Goal: Task Accomplishment & Management: Use online tool/utility

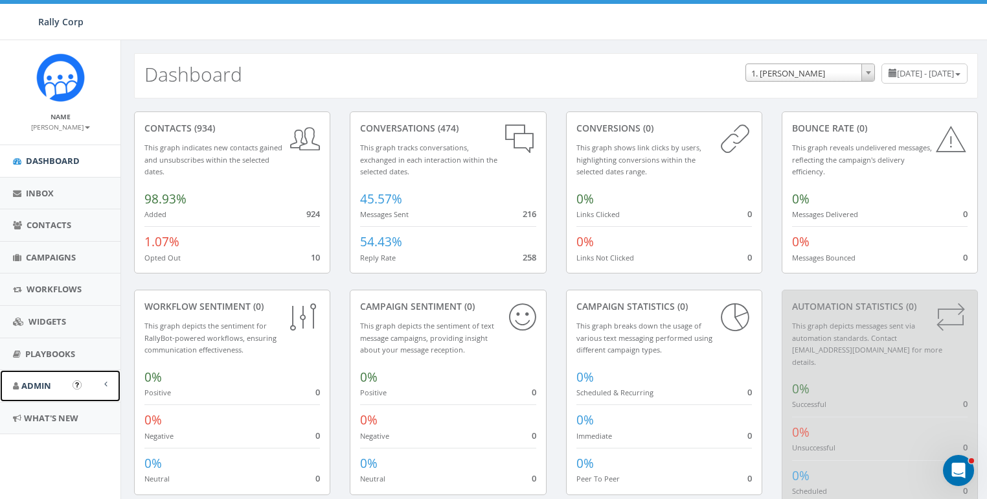
click at [59, 379] on link "Admin" at bounding box center [60, 386] width 120 height 32
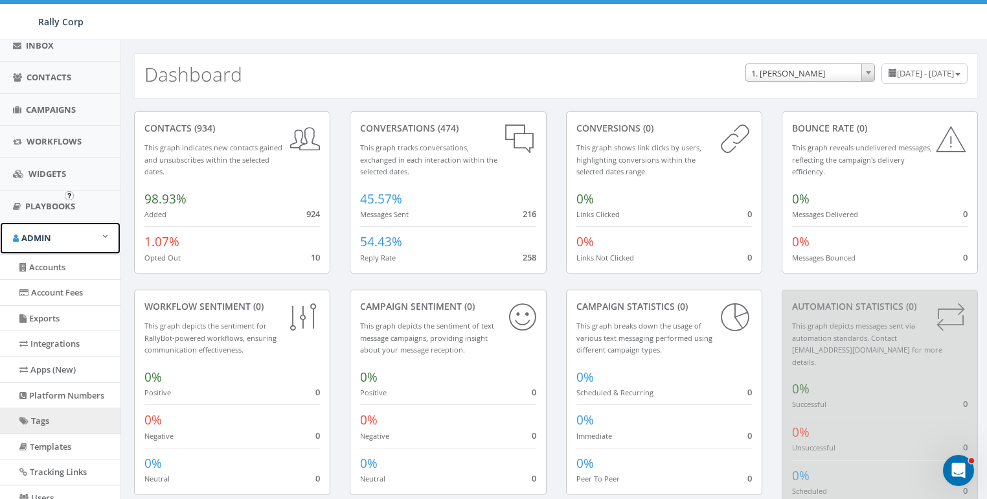
scroll to position [199, 0]
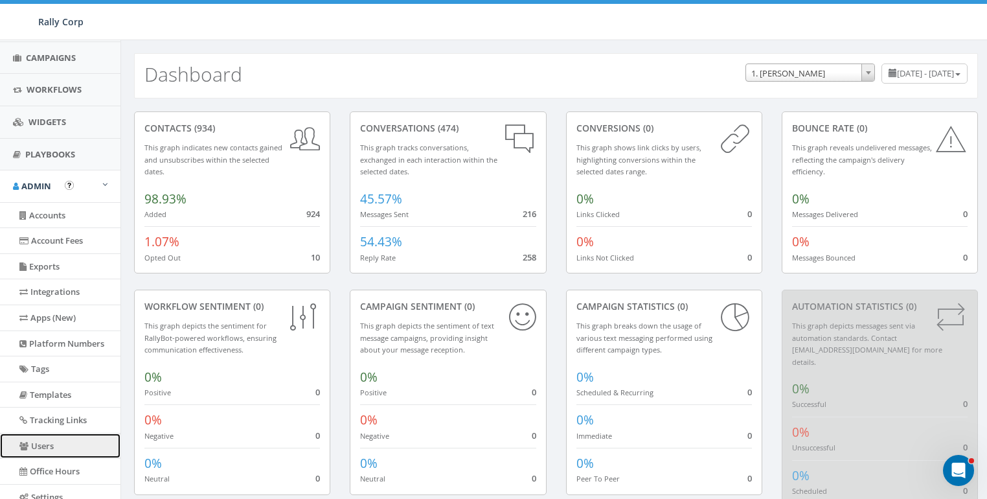
click at [45, 446] on link "Users" at bounding box center [60, 445] width 120 height 25
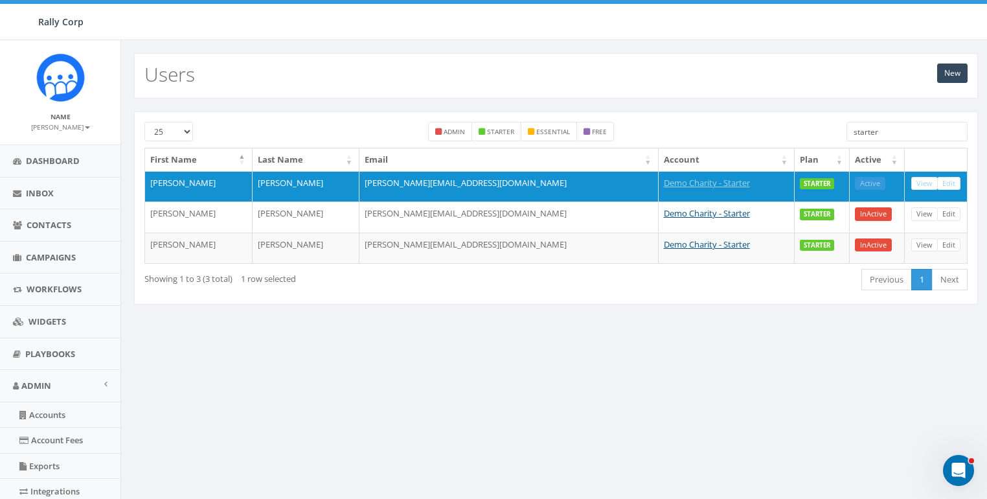
click at [883, 131] on input "starter" at bounding box center [907, 131] width 121 height 19
paste input "search"
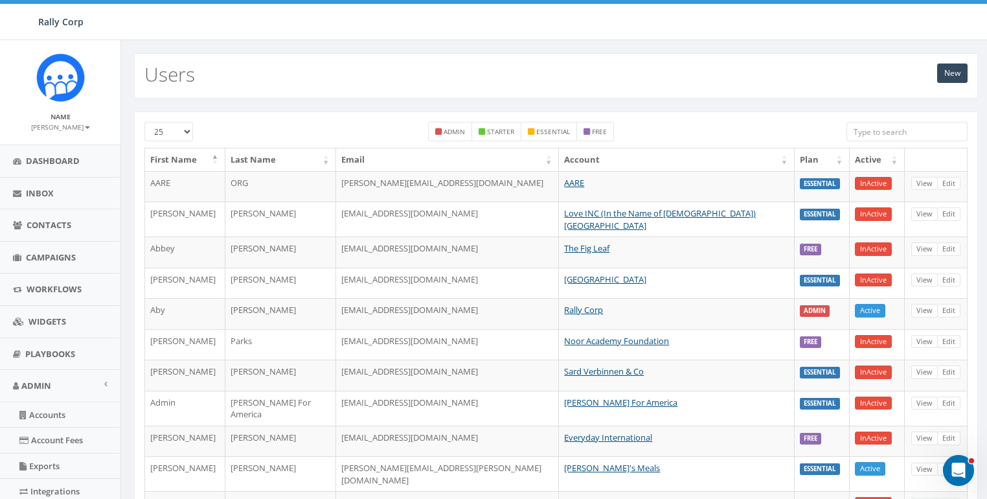
click at [883, 131] on input "search" at bounding box center [907, 131] width 121 height 19
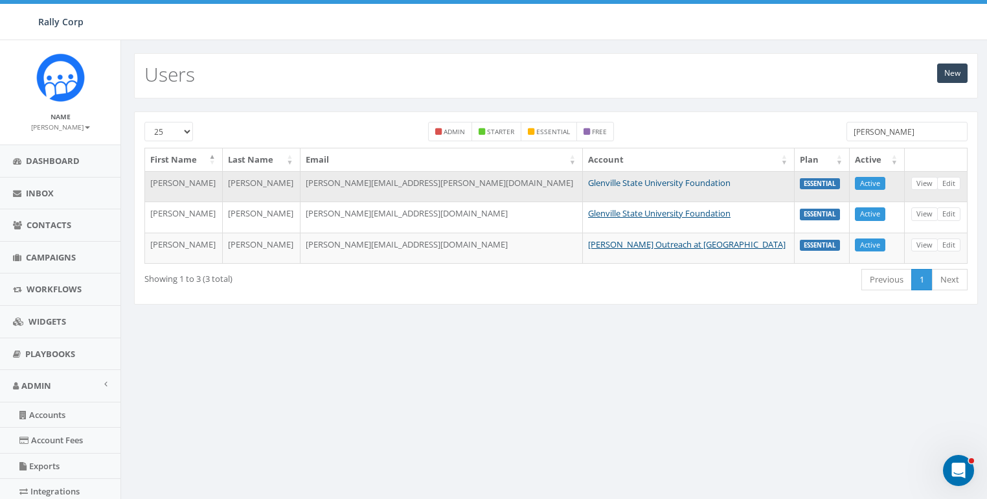
type input "glen"
click at [625, 183] on link "Glenville State University Foundation" at bounding box center [659, 183] width 142 height 12
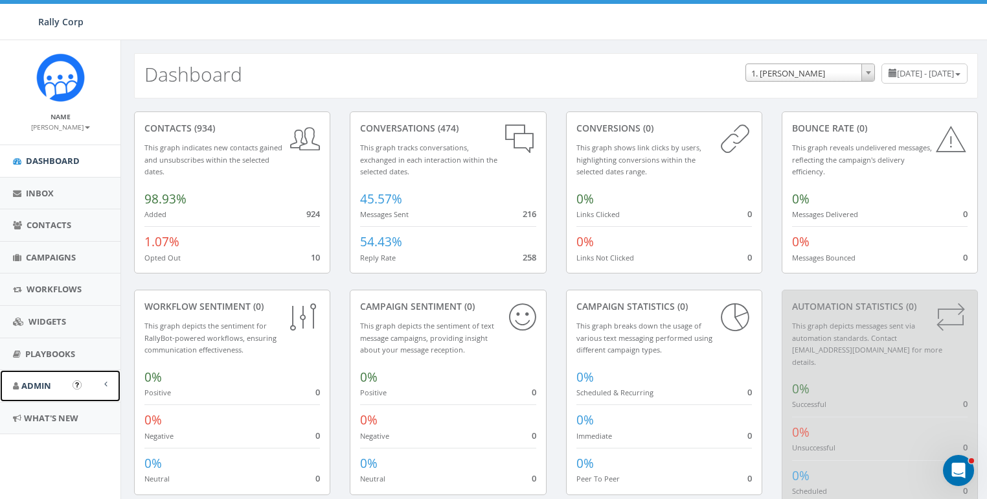
click at [43, 383] on span "Admin" at bounding box center [36, 386] width 30 height 12
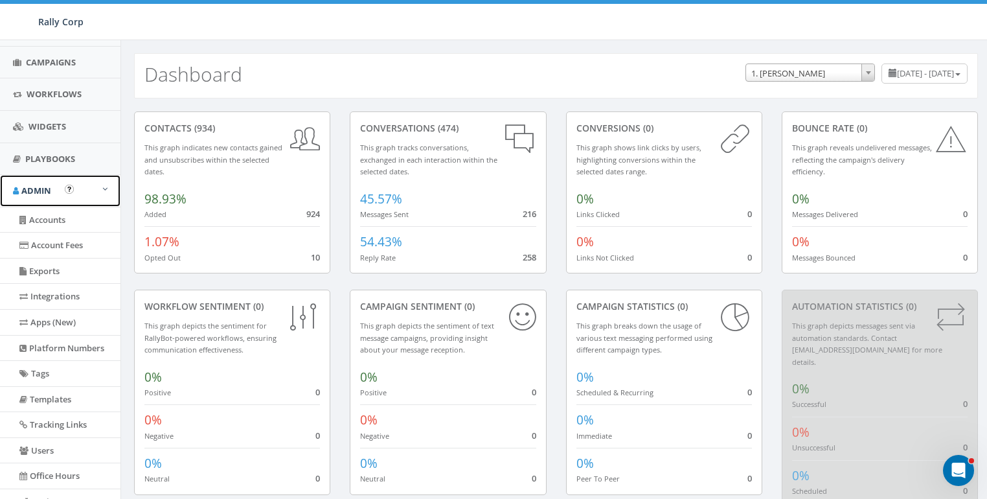
scroll to position [197, 0]
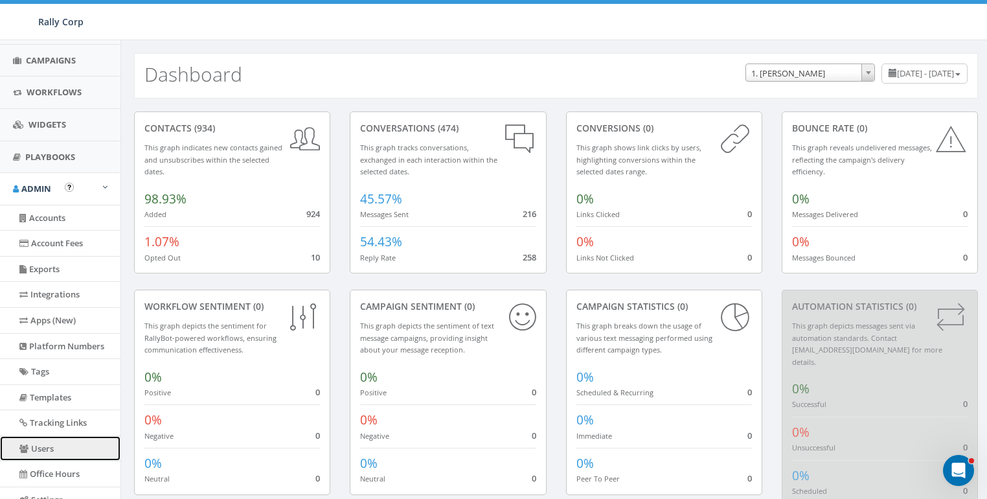
click at [47, 439] on link "Users" at bounding box center [60, 448] width 120 height 25
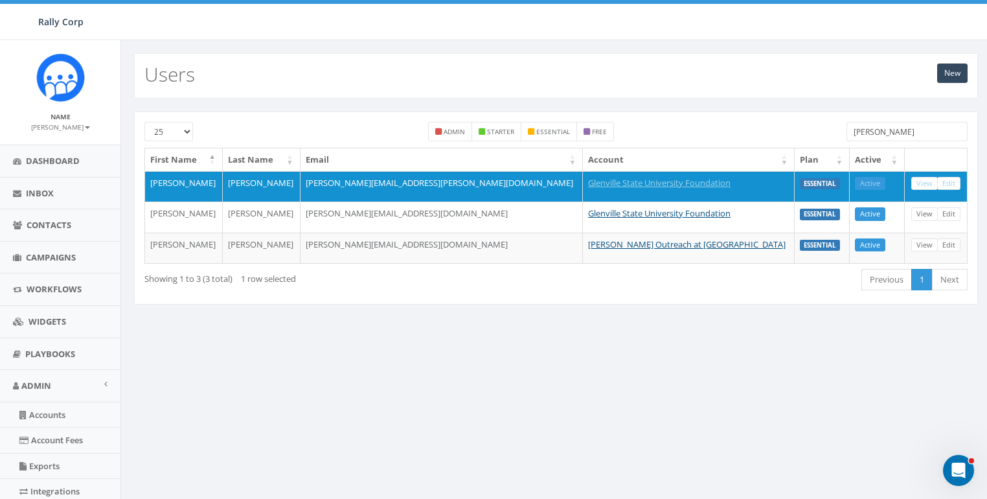
click at [887, 132] on input "[PERSON_NAME]" at bounding box center [907, 131] width 121 height 19
paste input "V [US_STATE][PERSON_NAME]"
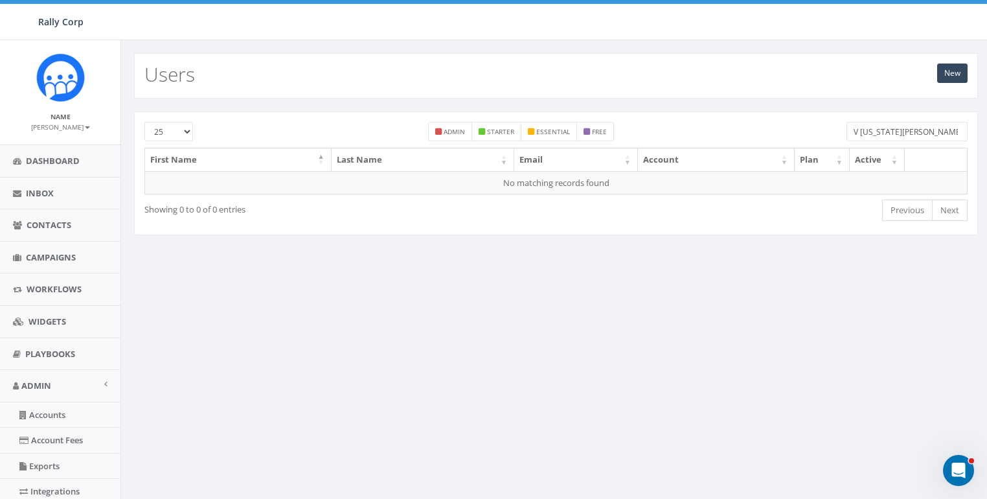
drag, startPoint x: 890, startPoint y: 129, endPoint x: 810, endPoint y: 117, distance: 80.6
click at [825, 126] on div "25 50 100 admin starter essential free V [US_STATE][PERSON_NAME]" at bounding box center [556, 135] width 843 height 26
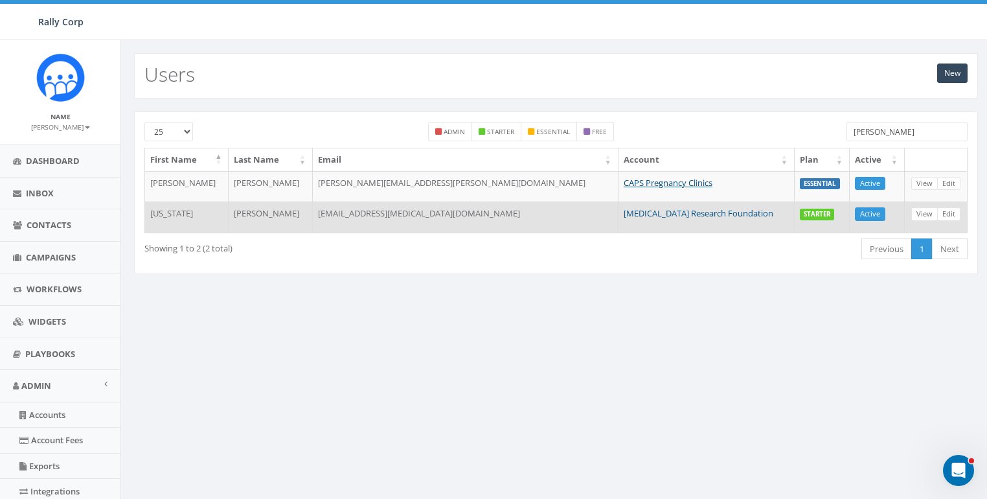
type input "[PERSON_NAME]"
click at [648, 211] on link "[MEDICAL_DATA] Research Foundation" at bounding box center [699, 213] width 150 height 12
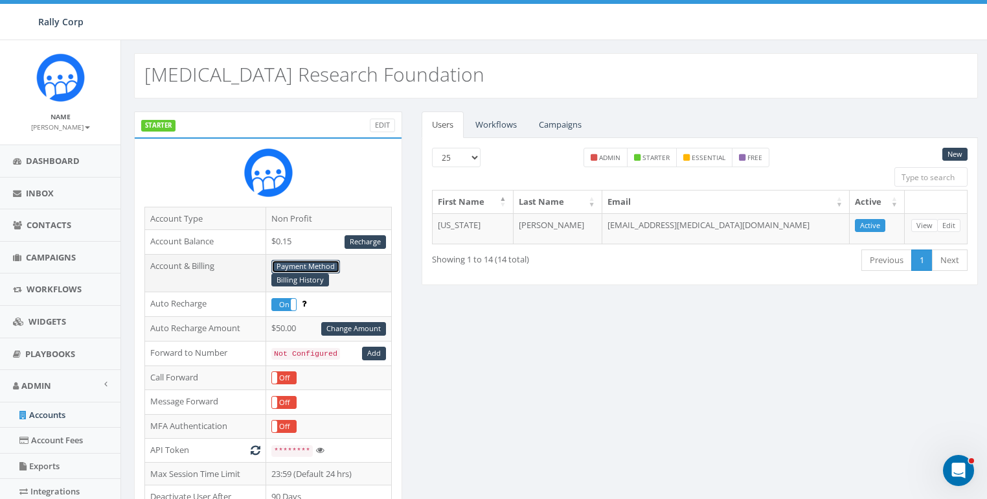
click at [306, 261] on link "Payment Method" at bounding box center [305, 267] width 69 height 14
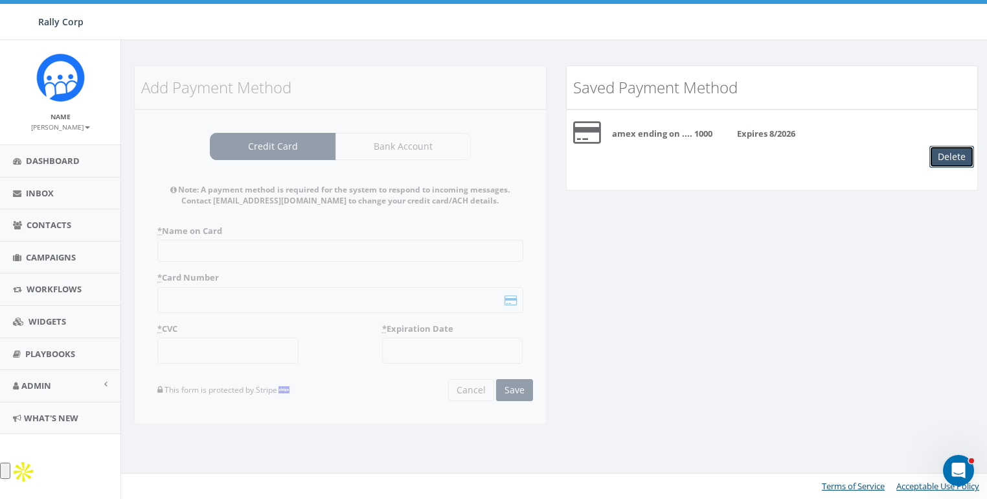
click at [950, 157] on button "Delete" at bounding box center [951, 157] width 45 height 22
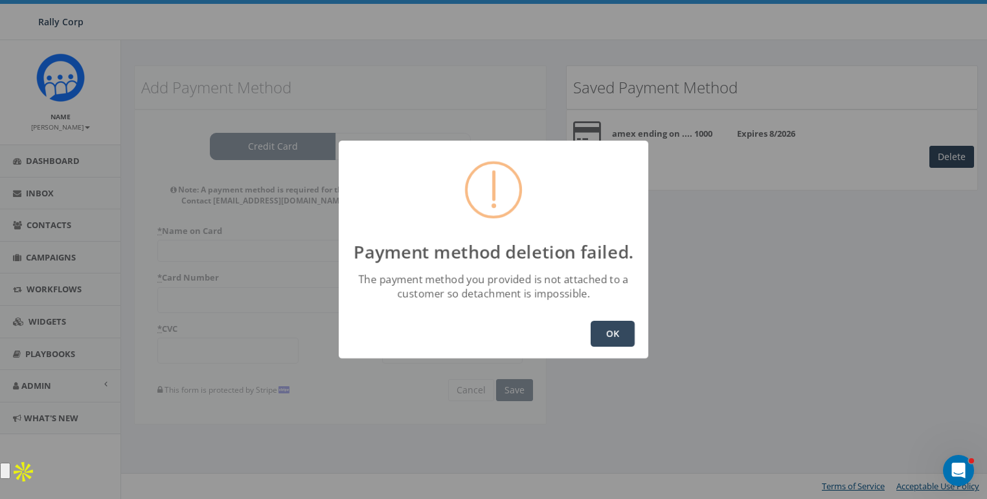
click at [610, 325] on button "OK" at bounding box center [613, 334] width 44 height 26
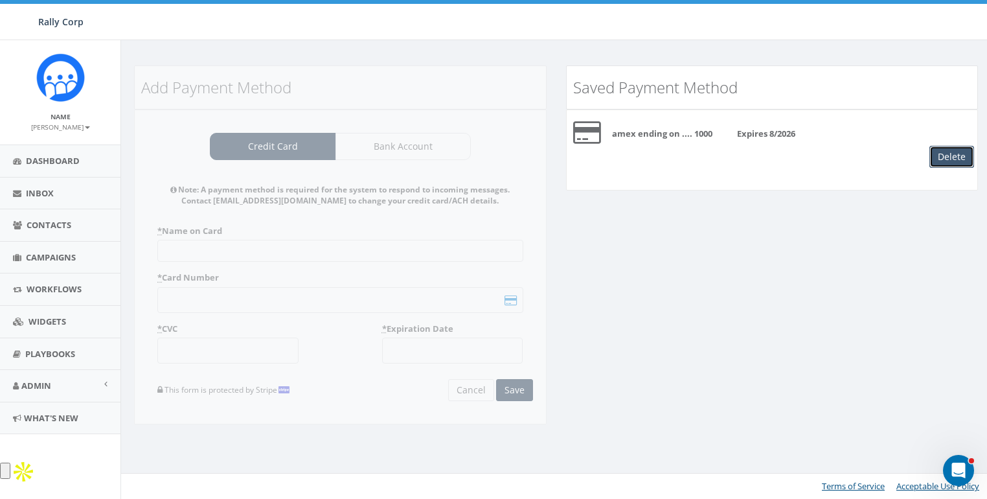
click at [966, 157] on button "Delete" at bounding box center [951, 157] width 45 height 22
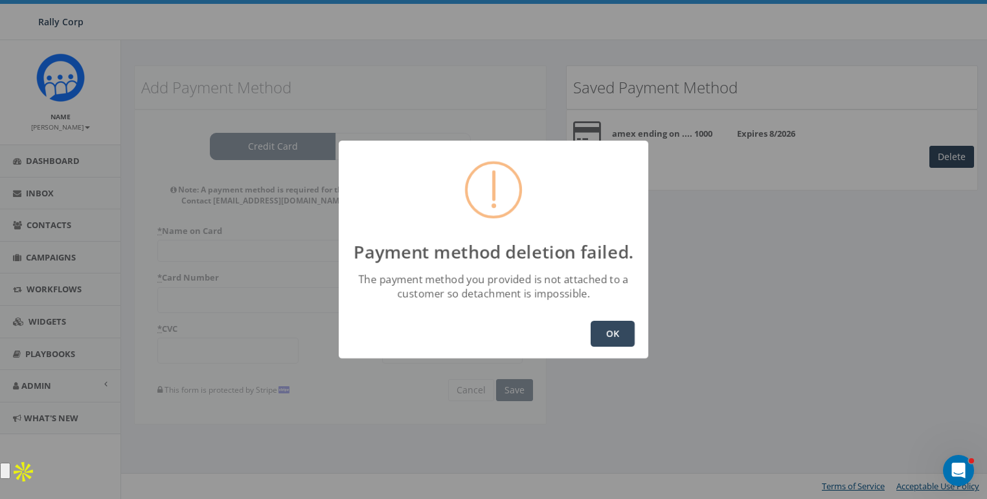
click at [536, 222] on div "Payment method deletion failed. The payment method you provided is not attached…" at bounding box center [494, 250] width 310 height 218
click at [633, 334] on button "OK" at bounding box center [613, 334] width 44 height 26
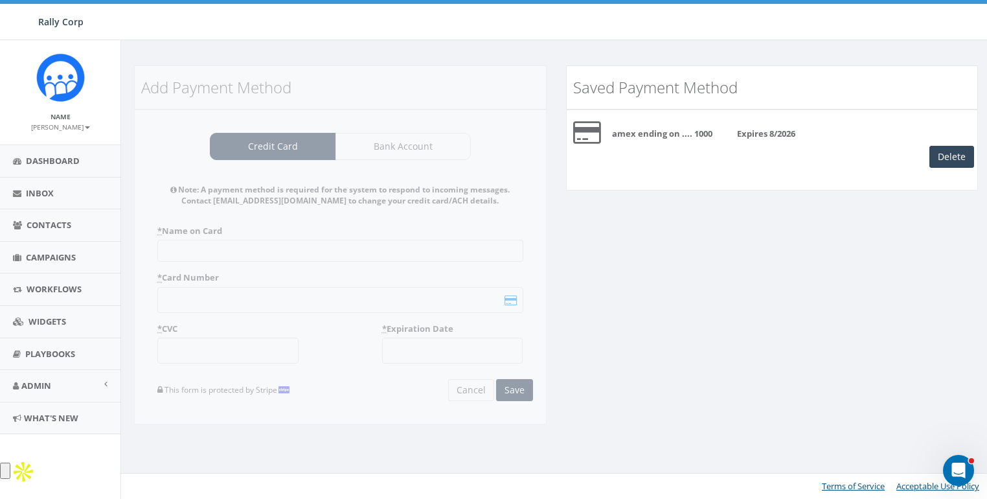
click at [621, 318] on div "Add Payment Method Credit Card Bank Account Note: A payment method is required …" at bounding box center [555, 253] width 863 height 376
drag, startPoint x: 679, startPoint y: 312, endPoint x: 496, endPoint y: 396, distance: 201.7
click at [676, 313] on div "Add Payment Method Credit Card Bank Account Note: A payment method is required …" at bounding box center [555, 253] width 863 height 376
click at [47, 382] on span "Admin" at bounding box center [36, 386] width 30 height 12
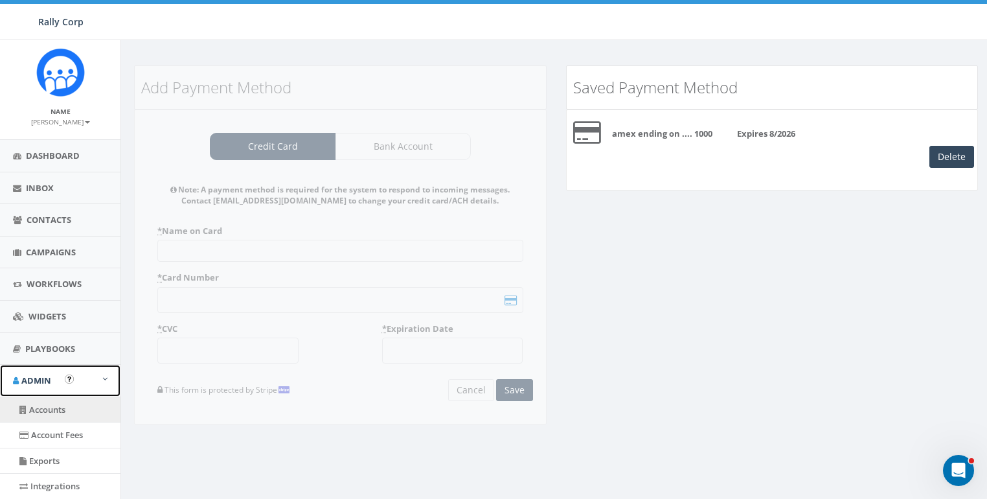
scroll to position [5, 0]
click at [39, 405] on link "Accounts" at bounding box center [60, 409] width 120 height 25
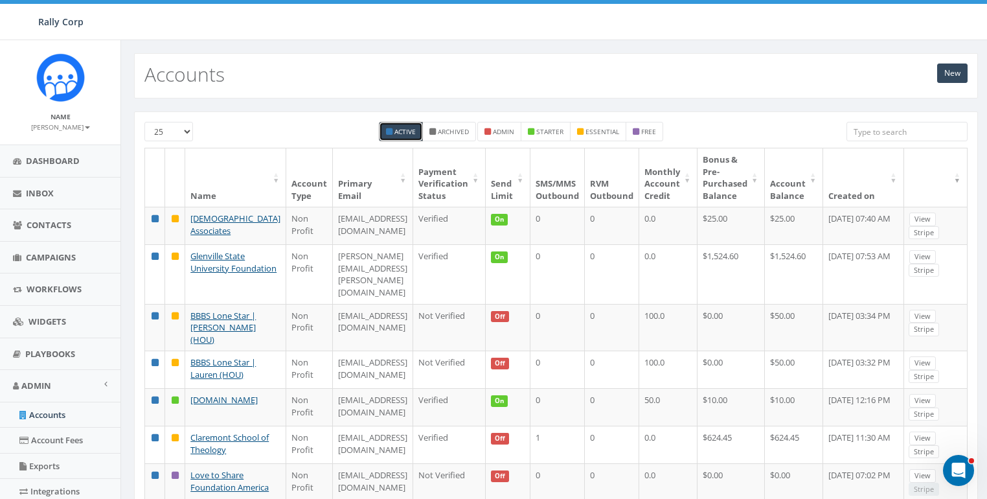
click at [896, 130] on input "search" at bounding box center [907, 131] width 121 height 19
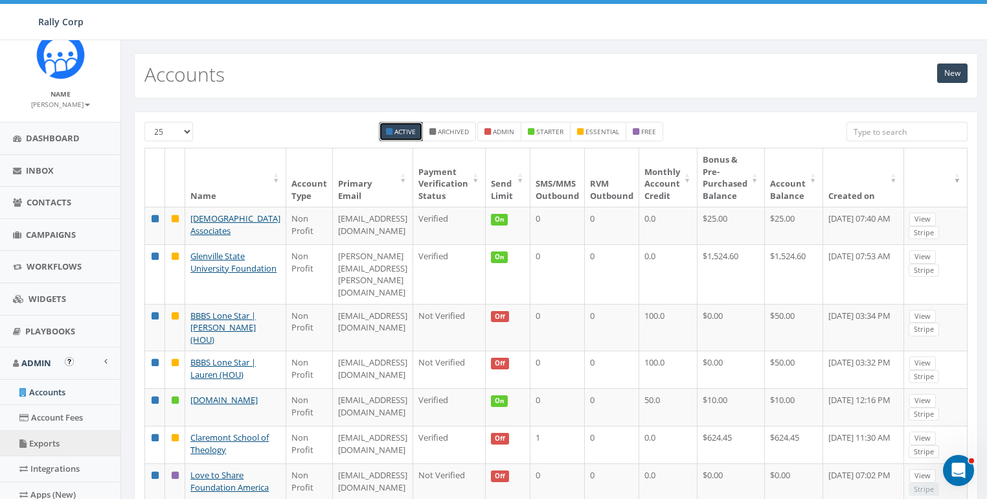
scroll to position [277, 0]
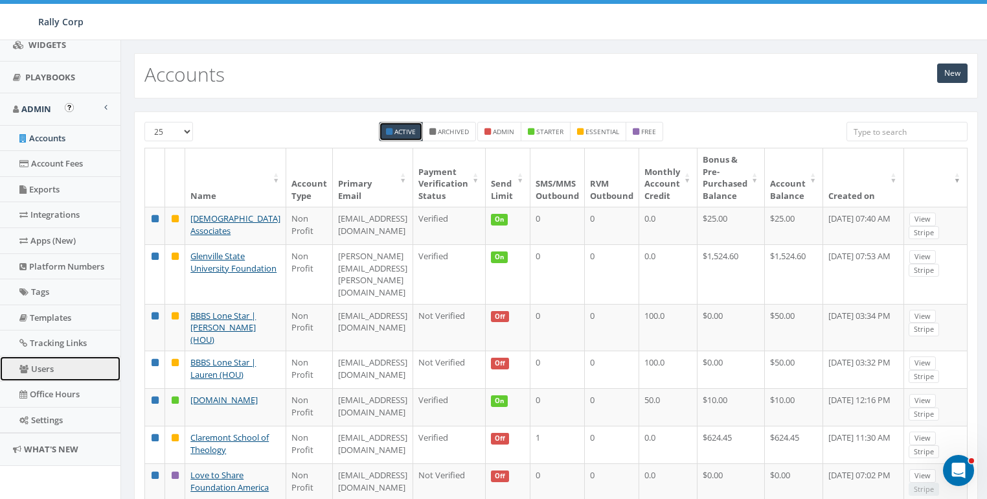
click at [43, 371] on link "Users" at bounding box center [60, 368] width 120 height 25
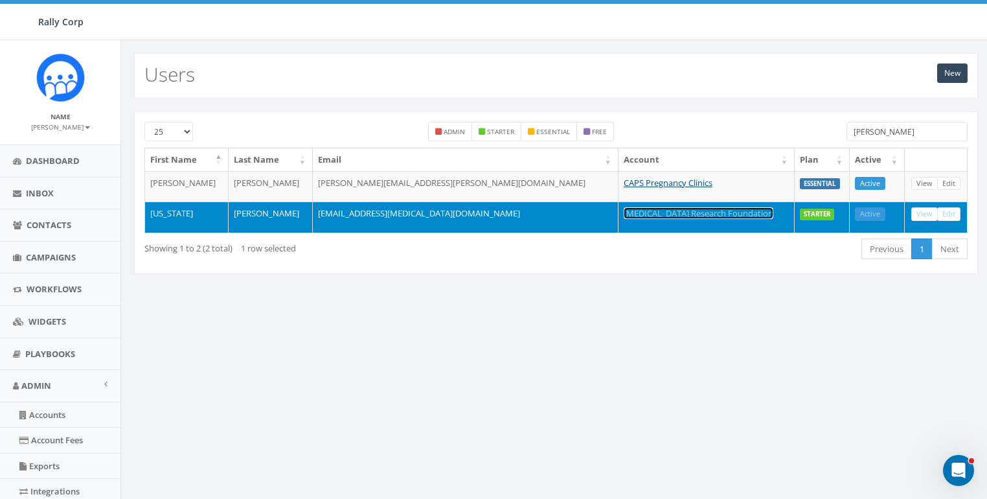
click at [624, 207] on link "[MEDICAL_DATA] Research Foundation" at bounding box center [699, 213] width 150 height 12
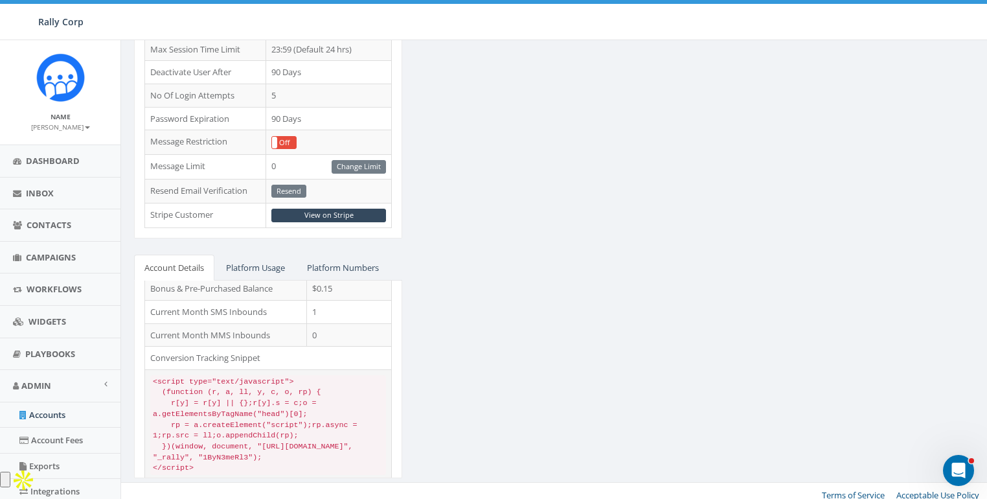
scroll to position [82, 0]
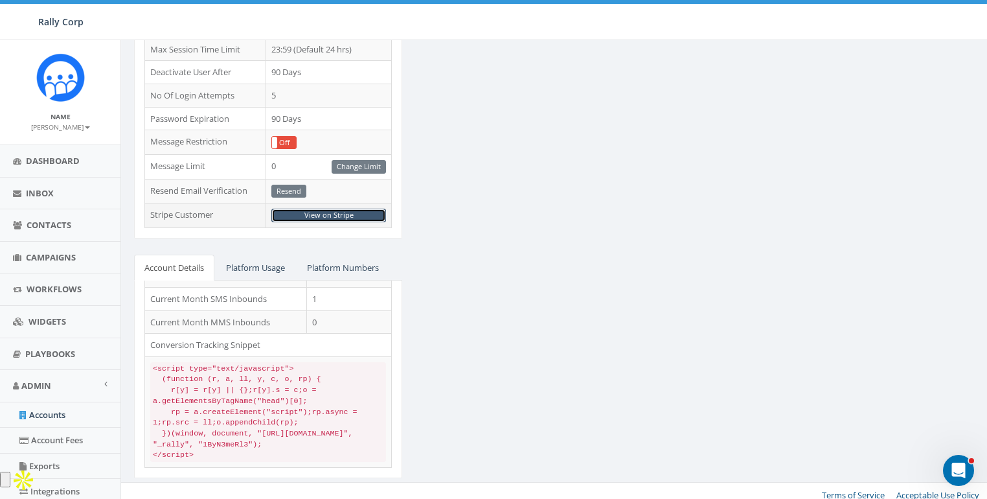
click at [312, 212] on link "View on Stripe" at bounding box center [328, 216] width 115 height 14
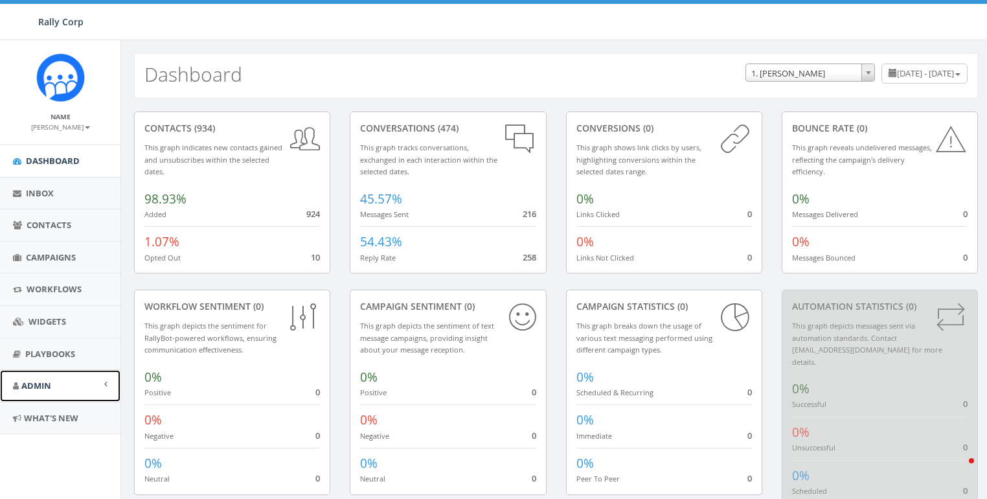
click at [45, 374] on link "Admin" at bounding box center [60, 386] width 120 height 32
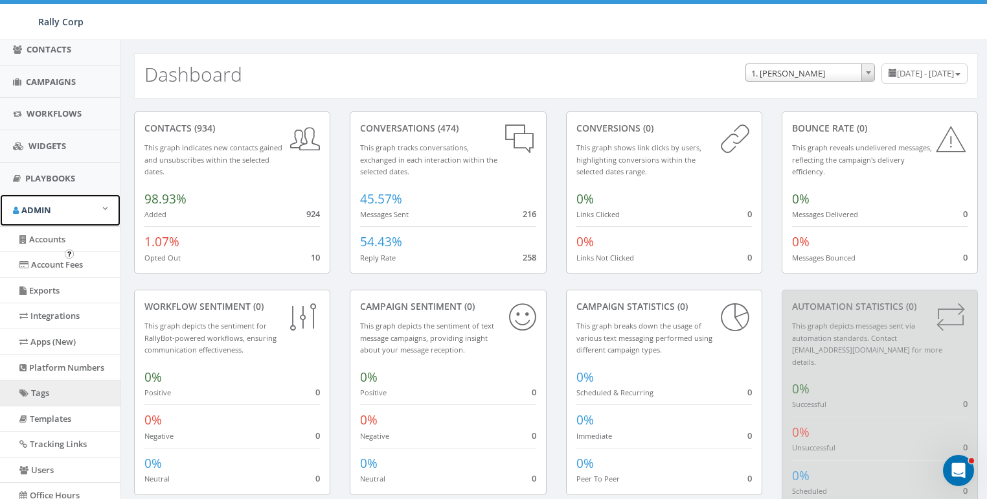
scroll to position [184, 0]
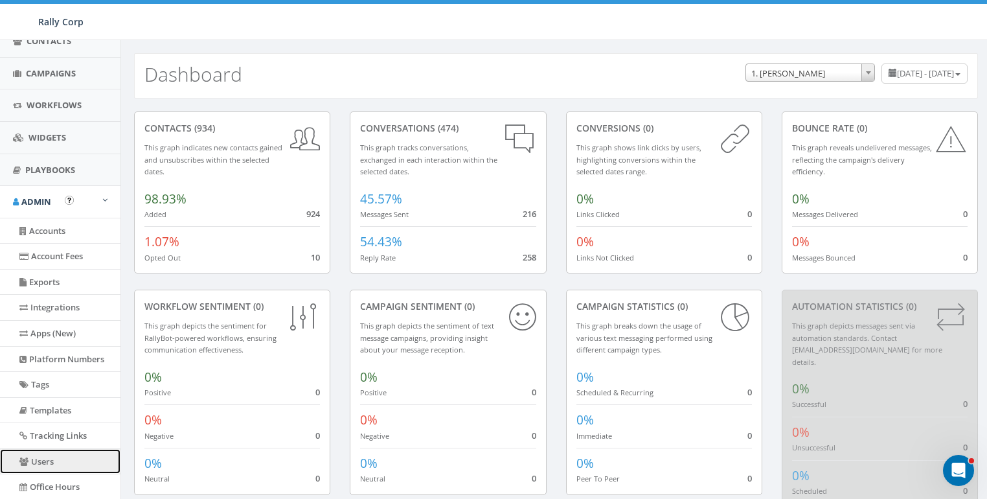
click at [45, 452] on link "Users" at bounding box center [60, 461] width 120 height 25
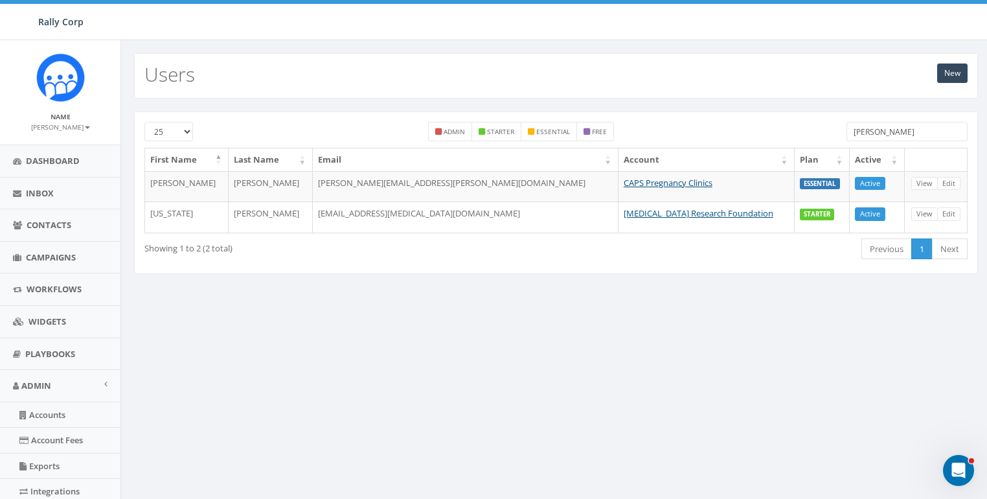
click at [877, 126] on input "[PERSON_NAME]" at bounding box center [907, 131] width 121 height 19
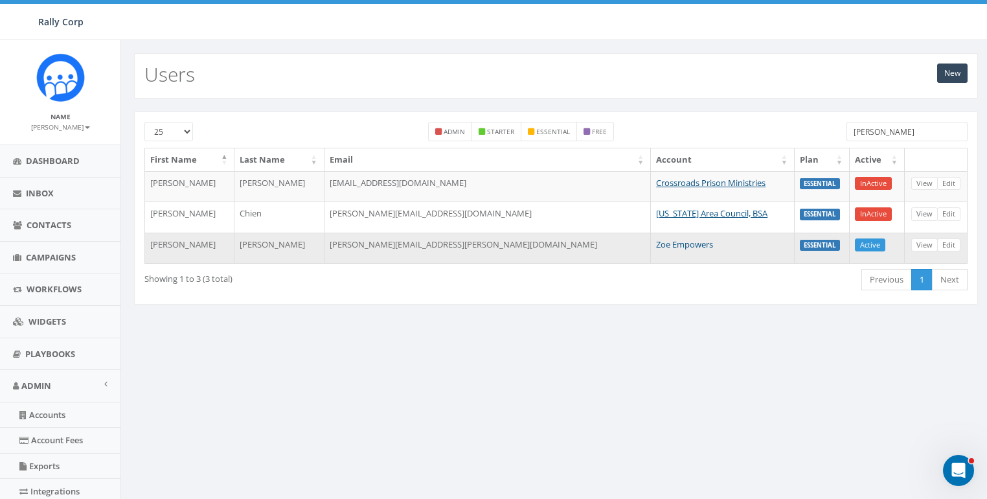
type input "[PERSON_NAME]"
click at [656, 243] on link "Zoe Empowers" at bounding box center [684, 244] width 57 height 12
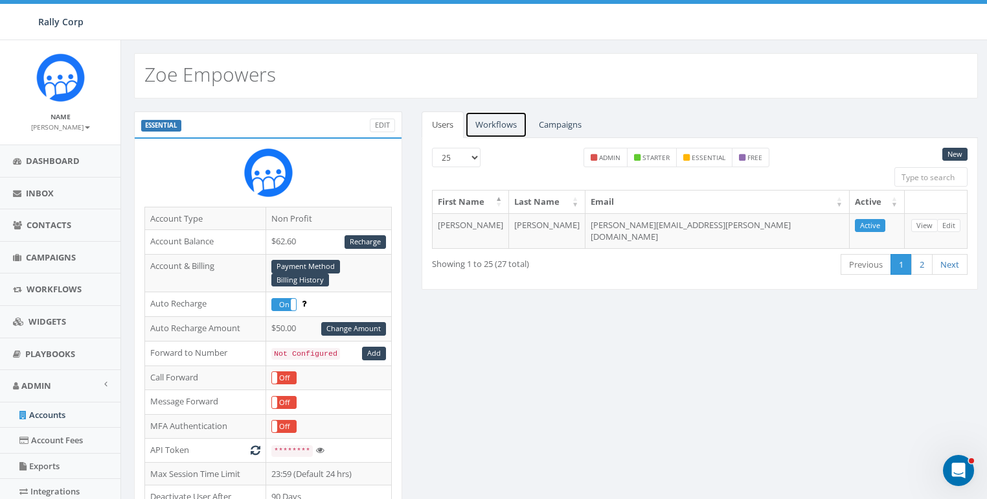
click at [510, 131] on link "Workflows" at bounding box center [496, 124] width 62 height 27
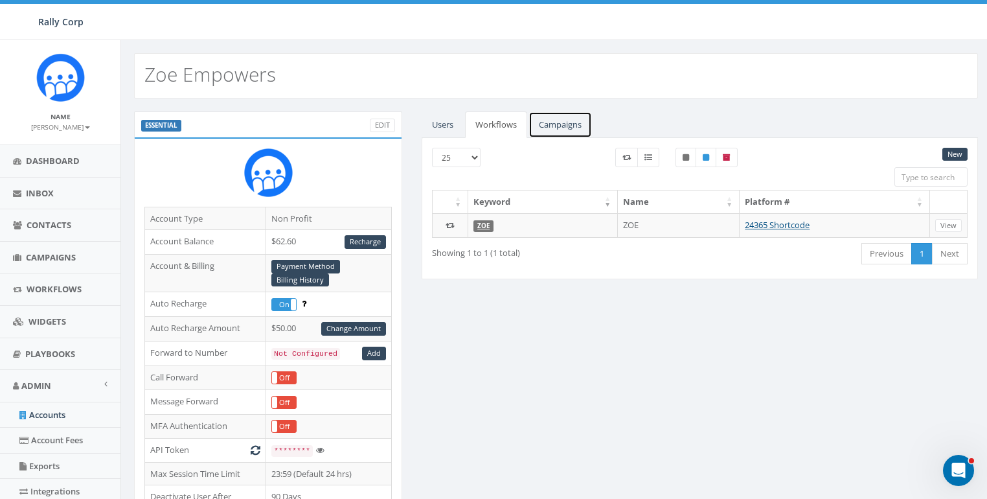
click at [562, 122] on link "Campaigns" at bounding box center [560, 124] width 63 height 27
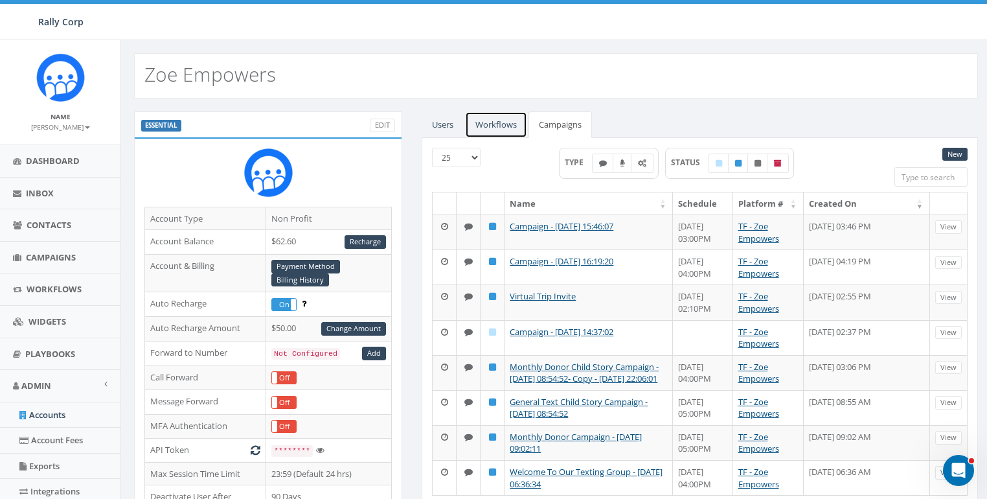
click at [504, 122] on link "Workflows" at bounding box center [496, 124] width 62 height 27
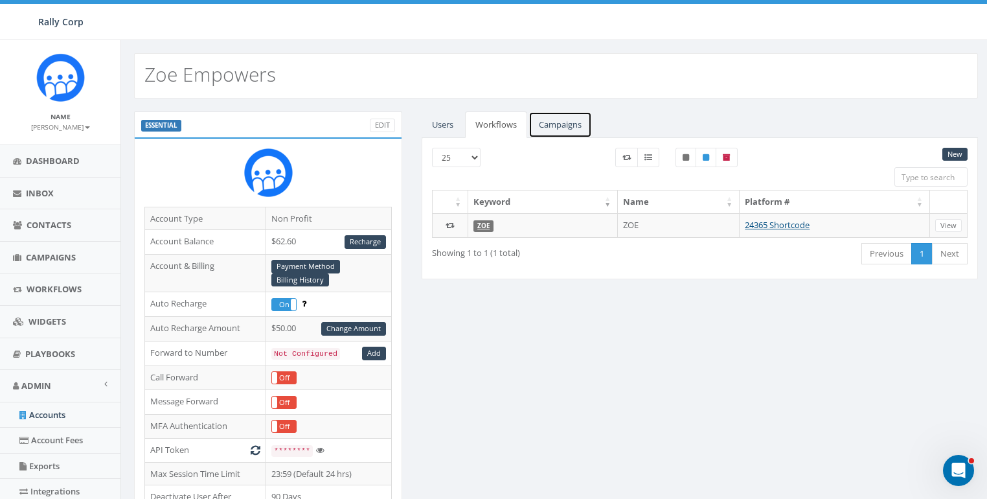
click at [552, 126] on link "Campaigns" at bounding box center [560, 124] width 63 height 27
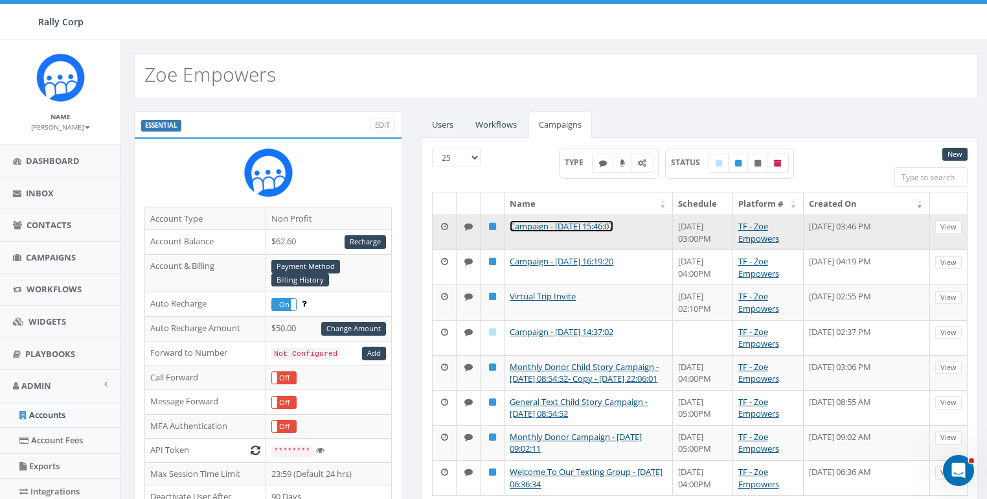
click at [536, 226] on link "Campaign - [DATE] 15:46:07" at bounding box center [562, 226] width 104 height 12
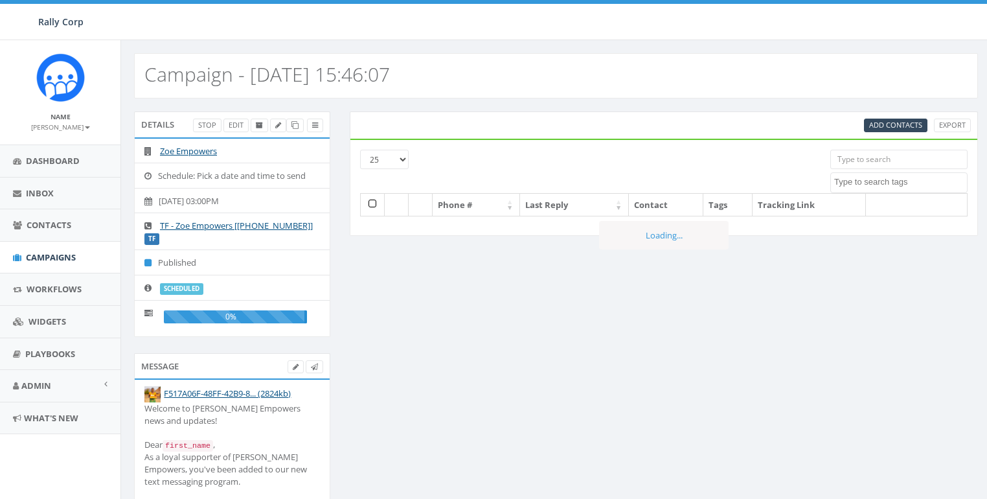
select select
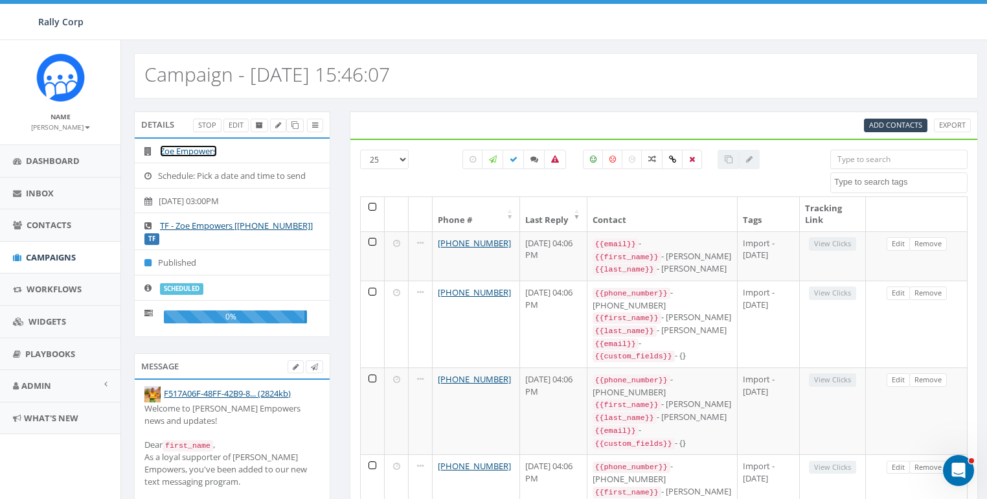
click at [185, 145] on link "Zoe Empowers" at bounding box center [188, 151] width 57 height 12
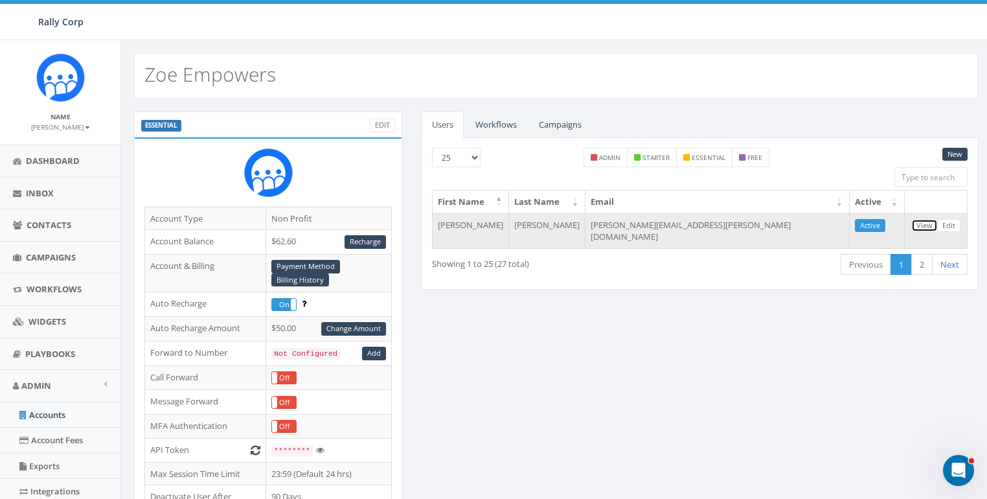
click at [914, 222] on link "View" at bounding box center [924, 226] width 27 height 14
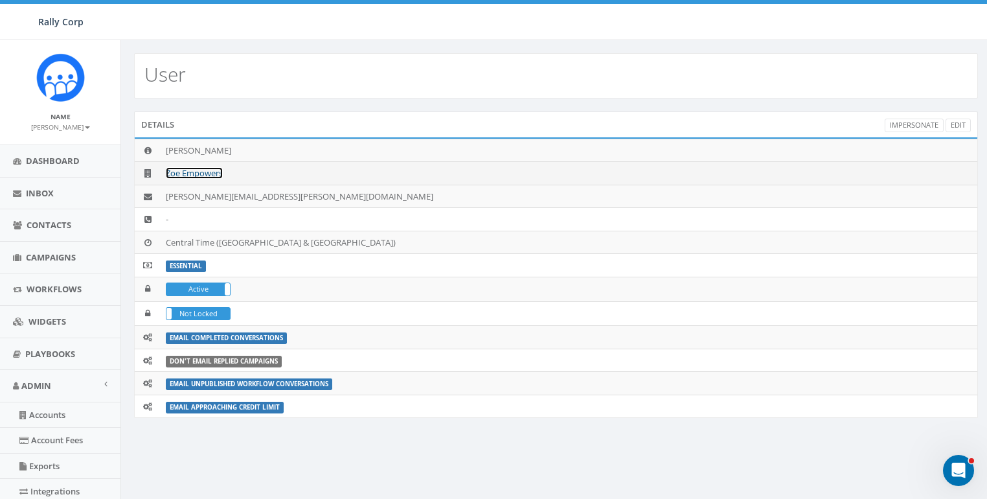
click at [201, 172] on link "Zoe Empowers" at bounding box center [194, 173] width 57 height 12
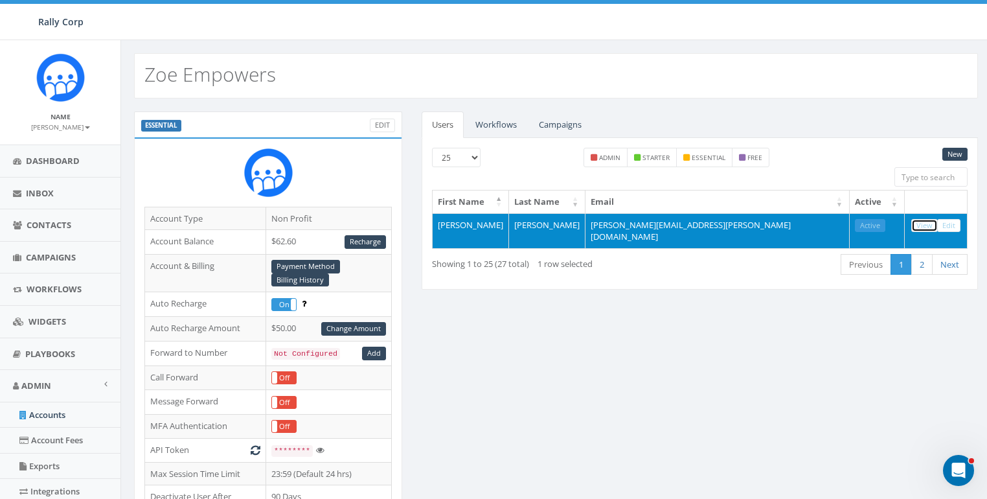
click at [928, 223] on link "View" at bounding box center [924, 226] width 27 height 14
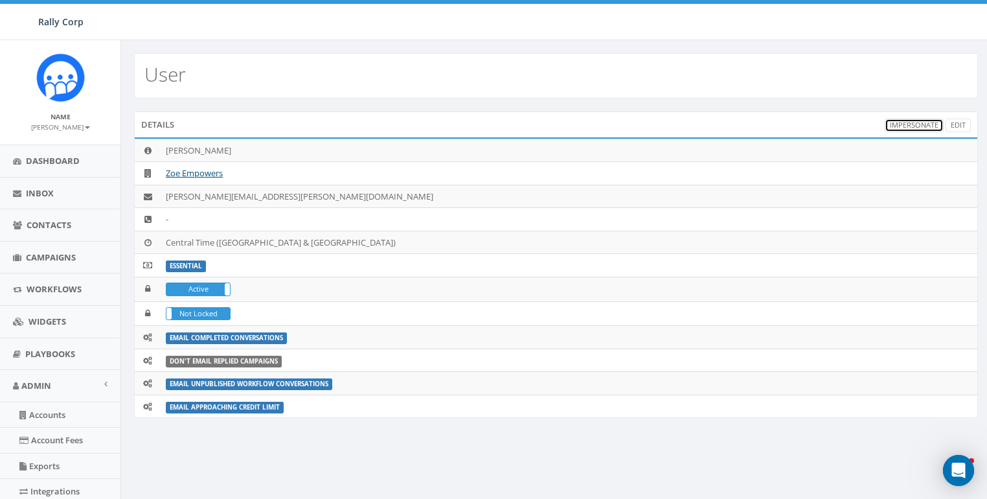
click at [909, 122] on link "Impersonate" at bounding box center [914, 126] width 59 height 14
